Goal: Check status: Check status

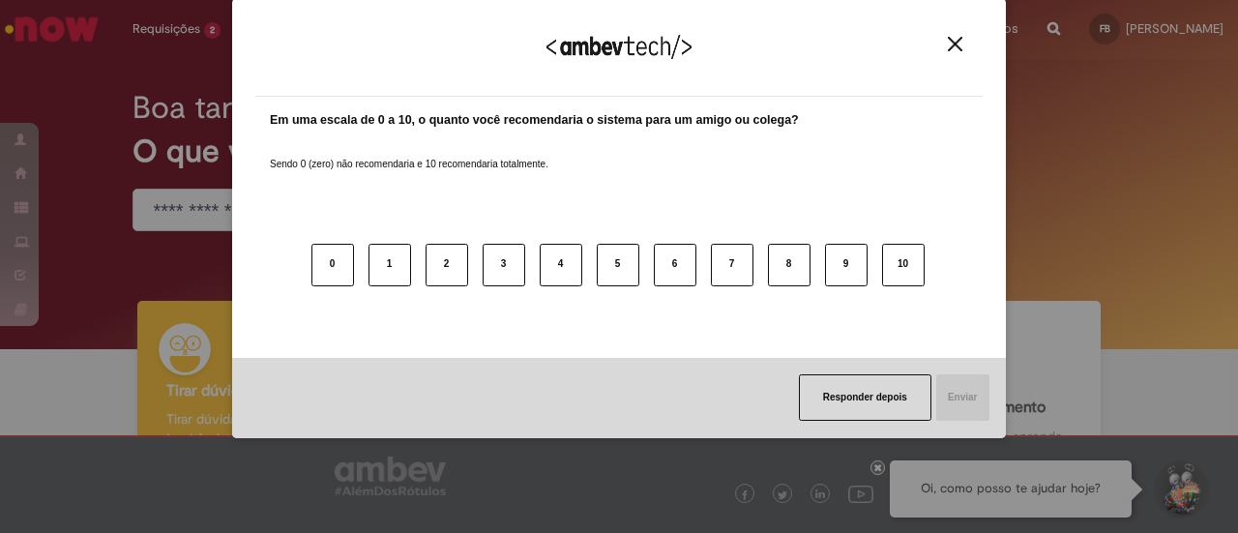
click at [957, 49] on img "Close" at bounding box center [955, 44] width 15 height 15
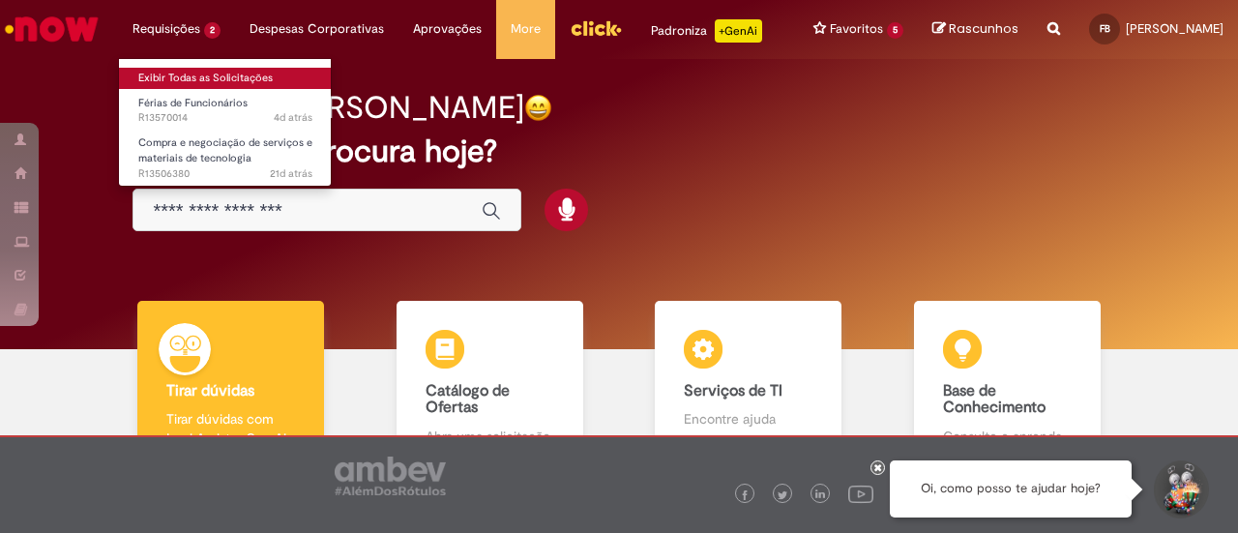
click at [170, 76] on link "Exibir Todas as Solicitações" at bounding box center [225, 78] width 213 height 21
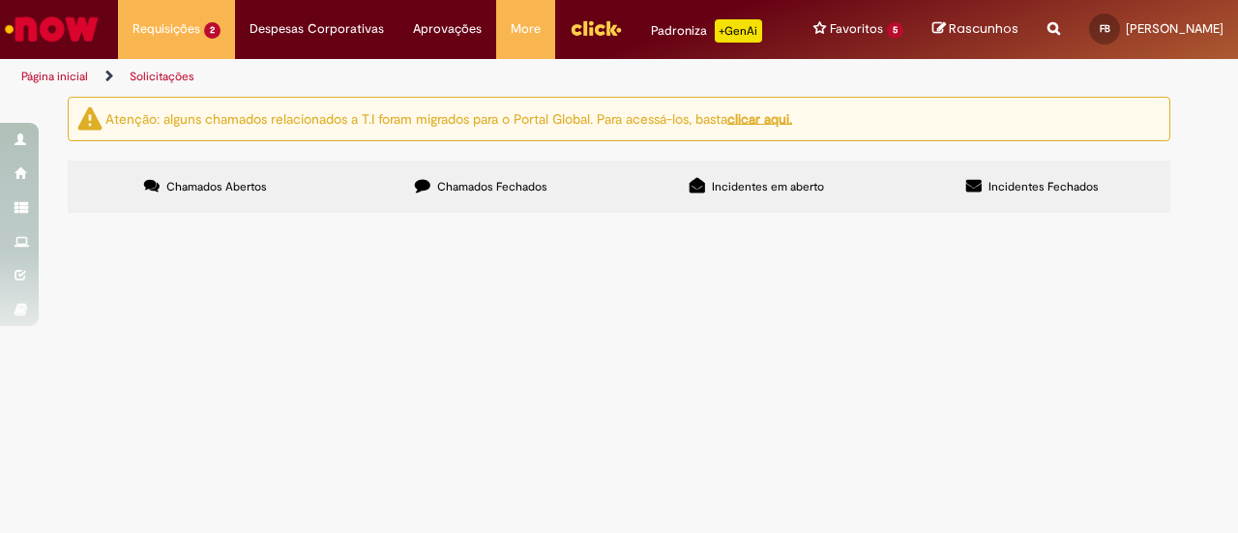
click at [0, 0] on span "[PERSON_NAME] de quebrar as ferias em 3 períodos. Sendo: 10 dias a partir de [D…" at bounding box center [0, 0] width 0 height 0
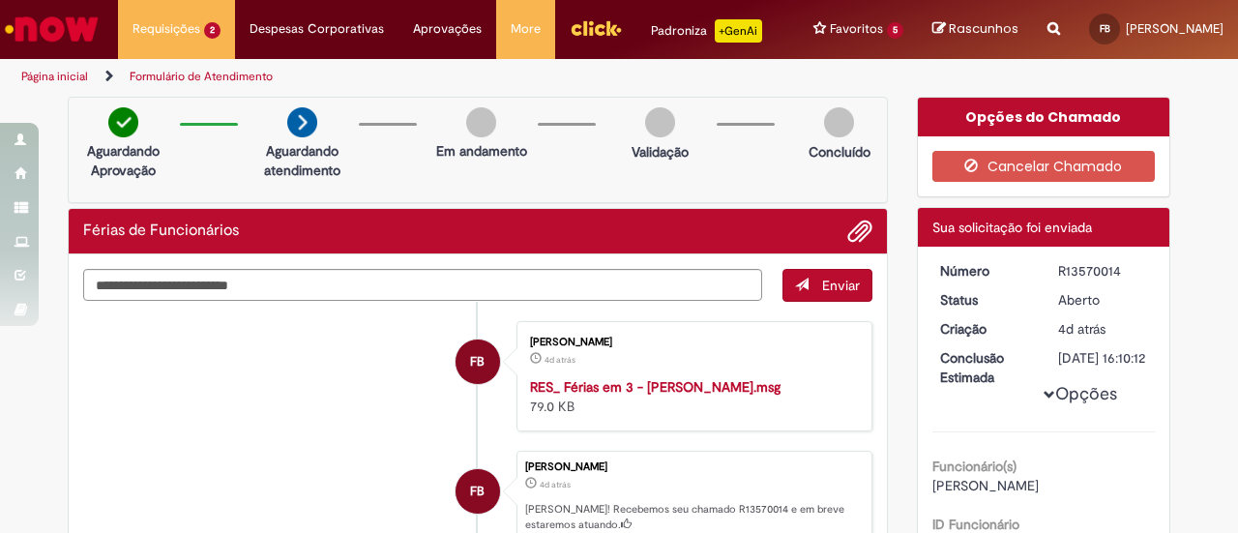
click at [1093, 280] on div "R13570014" at bounding box center [1103, 270] width 90 height 19
copy div "R13570014"
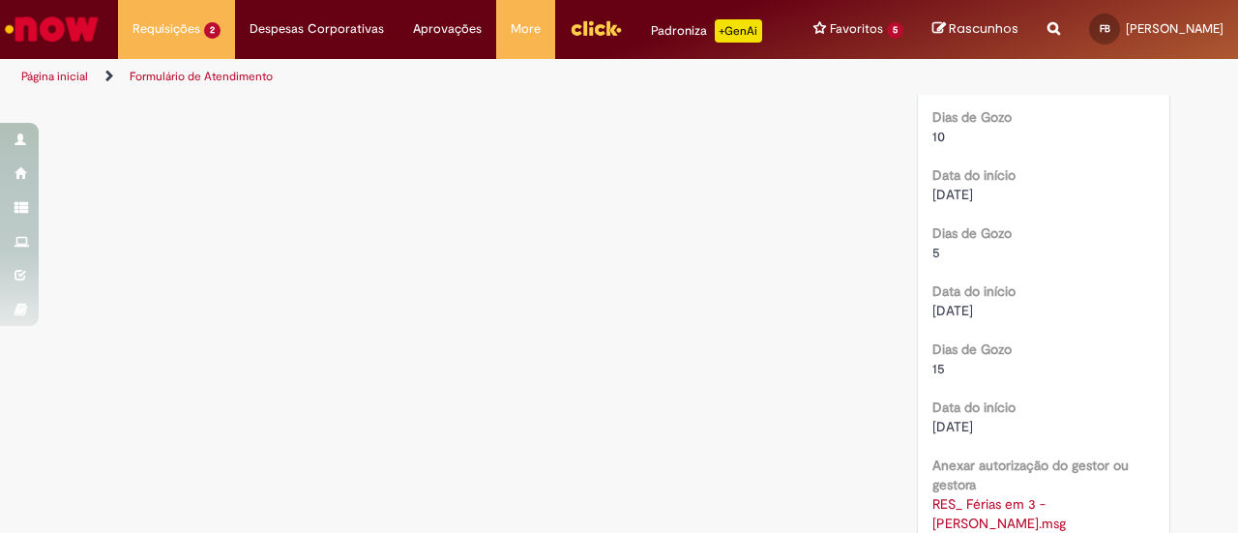
scroll to position [1298, 0]
